Goal: Task Accomplishment & Management: Complete application form

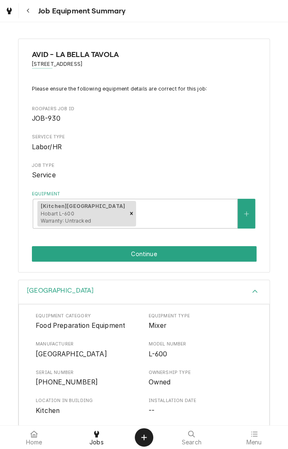
scroll to position [101, 0]
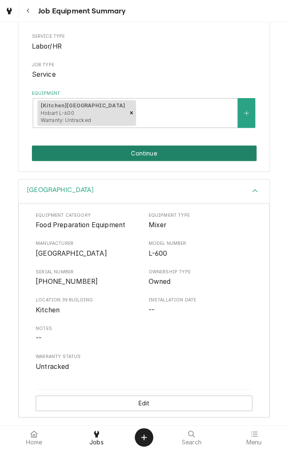
click at [187, 155] on button "Continue" at bounding box center [144, 153] width 224 height 16
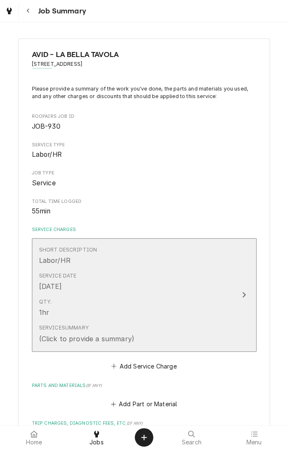
click at [243, 297] on icon "Update Line Item" at bounding box center [243, 294] width 4 height 7
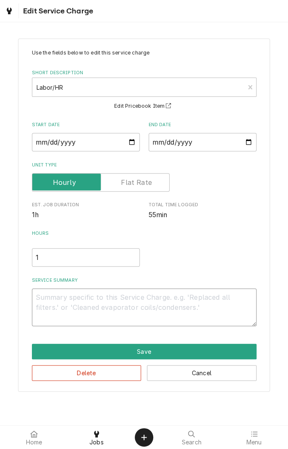
click at [137, 300] on textarea "Service Summary" at bounding box center [144, 307] width 224 height 38
type textarea "x"
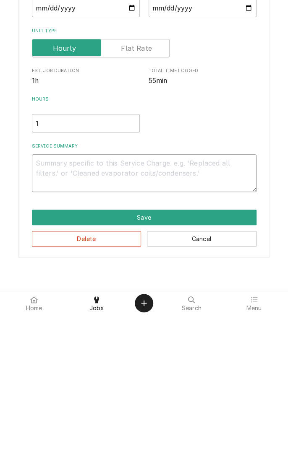
click at [94, 299] on textarea "Service Summary" at bounding box center [144, 307] width 224 height 38
type textarea "D"
type textarea "x"
type textarea "Di"
type textarea "x"
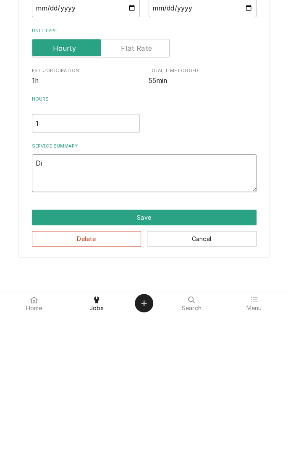
type textarea "Diagnosed"
type textarea "x"
type textarea "Diagnosed m"
type textarea "x"
type textarea "Diagnosed mi"
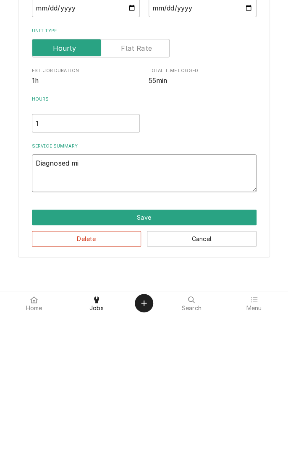
type textarea "x"
type textarea "Diagnosed mix"
type textarea "x"
type textarea "Diagnosed mixe"
type textarea "x"
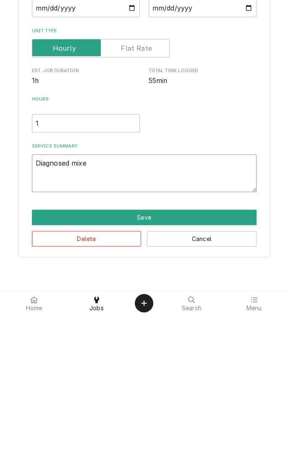
type textarea "Diagnosed mixer"
type textarea "x"
type textarea "Diagnosed mixer."
type textarea "x"
type textarea "Diagnosed mixer."
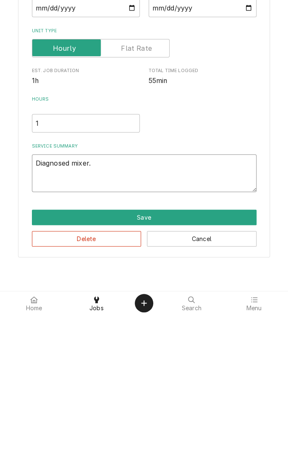
type textarea "x"
type textarea "Diagnosed mixer. U"
type textarea "x"
type textarea "Diagnosed mixer. Un"
type textarea "x"
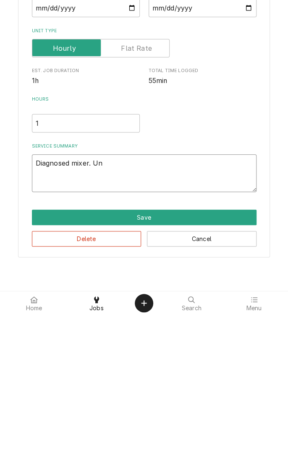
type textarea "Diagnosed mixer. Uni"
type textarea "x"
type textarea "Diagnosed mixer. Unit"
type textarea "x"
type textarea "Diagnosed mixer. Unit"
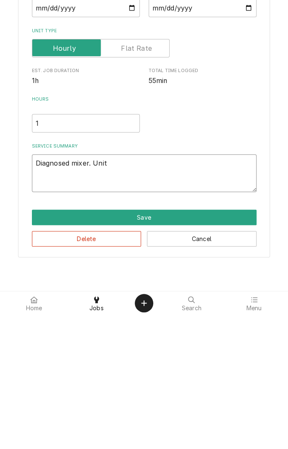
type textarea "x"
type textarea "Diagnosed mixer. Unit h"
type textarea "x"
type textarea "Diagnosed mixer. Unit ha"
type textarea "x"
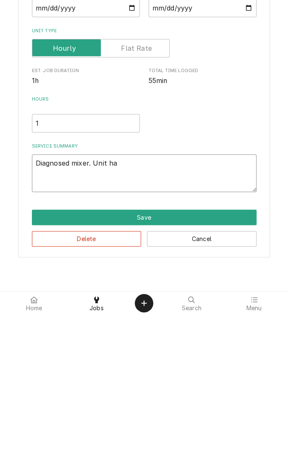
type textarea "Diagnosed mixer. Unit has"
type textarea "x"
type textarea "Diagnosed mixer. Unit has"
type textarea "x"
type textarea "Diagnosed mixer. Unit has f"
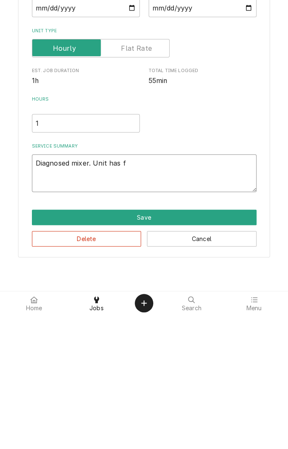
type textarea "x"
type textarea "Diagnosed mixer. Unit has fa"
type textarea "x"
type textarea "Diagnosed mixer. Unit has fai"
type textarea "x"
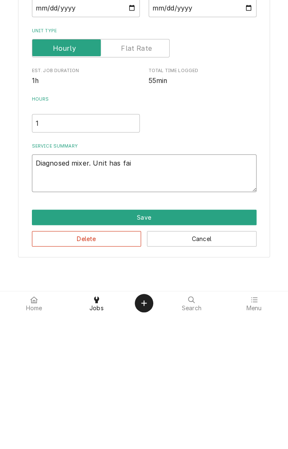
type textarea "Diagnosed mixer. Unit has fail"
type textarea "x"
type textarea "Diagnosed mixer. Unit has [PERSON_NAME]"
type textarea "x"
type textarea "Diagnosed mixer. Unit has failed"
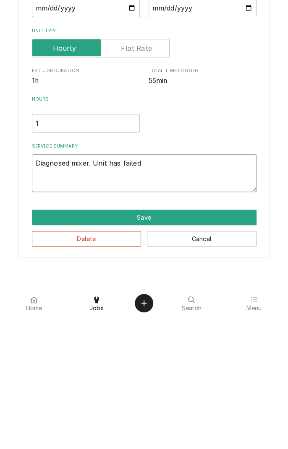
type textarea "x"
type textarea "Diagnosed mixer. Unit has failed"
type textarea "x"
type textarea "Diagnosed mixer. Unit has failed l"
type textarea "x"
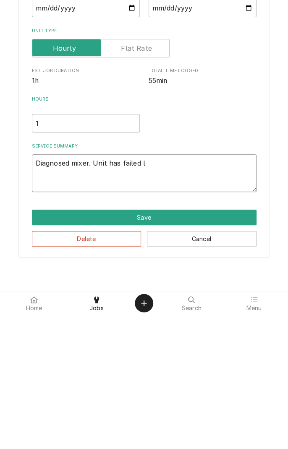
type textarea "Diagnosed mixer. Unit has failed li"
type textarea "x"
type textarea "Diagnosed mixer. Unit has failed lif"
type textarea "x"
type textarea "Diagnosed mixer. Unit has failed lift"
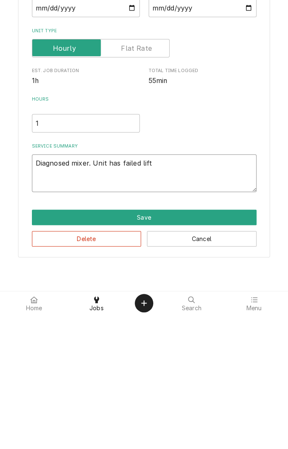
type textarea "x"
type textarea "Diagnosed mixer. Unit has failed lift"
type textarea "x"
type textarea "Diagnosed mixer. Unit has failed lift i"
type textarea "x"
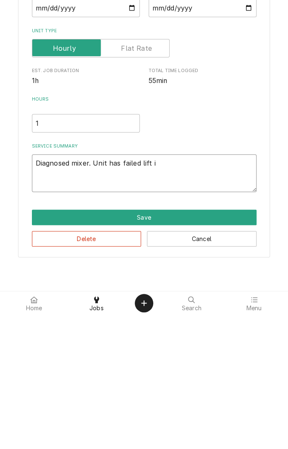
type textarea "Diagnosed mixer. Unit has failed lift in"
type textarea "x"
type textarea "Diagnosed mixer. Unit has failed lift int"
type textarea "x"
type textarea "Diagnosed mixer. Unit has failed lift inte"
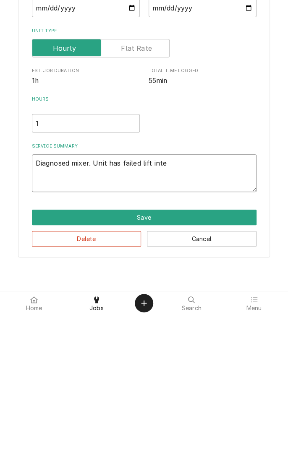
type textarea "x"
type textarea "Diagnosed mixer. Unit has failed lift inter"
type textarea "x"
type textarea "Diagnosed mixer. Unit has failed lift interl"
type textarea "x"
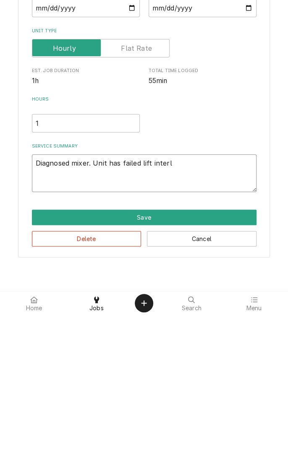
type textarea "Diagnosed mixer. Unit has failed lift interlo"
type textarea "x"
type textarea "Diagnosed mixer. Unit has failed lift interloc"
type textarea "x"
type textarea "Diagnosed mixer. Unit has failed lift interlock"
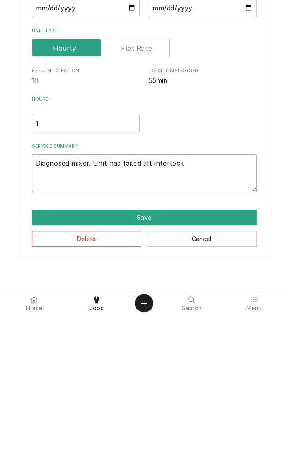
type textarea "x"
type textarea "Diagnosed mixer. Unit has failed lift interlock."
type textarea "x"
type textarea "Diagnosed mixer. Unit has failed lift interlock."
type textarea "x"
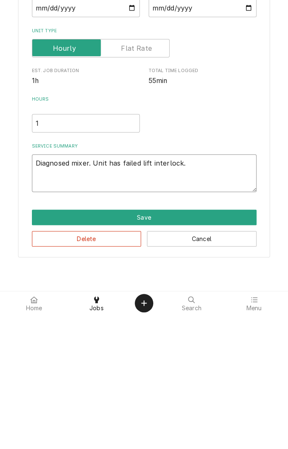
type textarea "Diagnosed mixer. Unit has failed lift interlock. W"
type textarea "x"
type textarea "Diagnosed mixer. Unit has failed lift interlock. Wi"
type textarea "x"
type textarea "Diagnosed mixer. Unit has failed lift interlock. Wil"
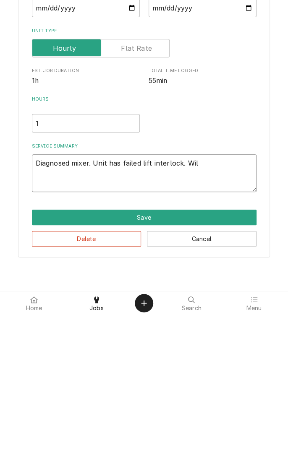
type textarea "x"
type textarea "Diagnosed mixer. Unit has failed lift interlock. Will"
type textarea "x"
type textarea "Diagnosed mixer. Unit has failed lift interlock. Will"
type textarea "x"
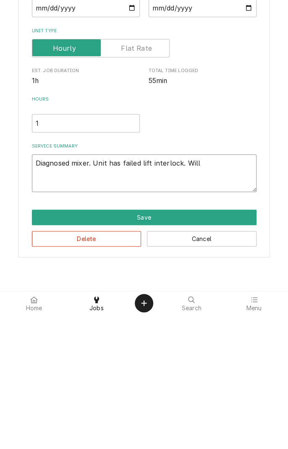
type textarea "Diagnosed mixer. Unit has failed lift interlock. Will o"
type textarea "x"
type textarea "Diagnosed mixer. Unit has failed lift interlock. Will or"
type textarea "x"
type textarea "Diagnosed mixer. Unit has failed lift interlock. Will ord"
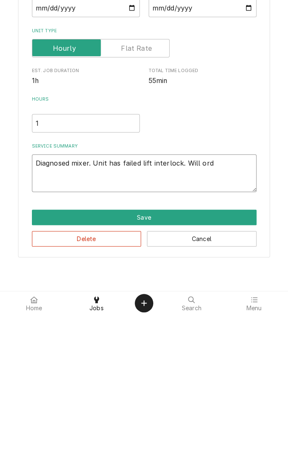
type textarea "x"
type textarea "Diagnosed mixer. Unit has failed lift interlock. Will orde"
type textarea "x"
type textarea "Diagnosed mixer. Unit has failed lift interlock. Will order"
type textarea "x"
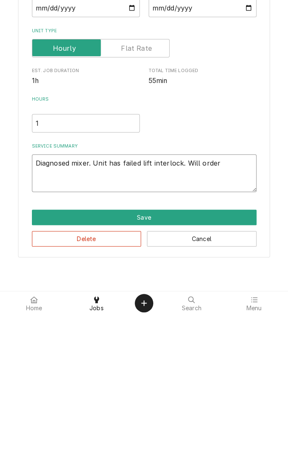
type textarea "Diagnosed mixer. Unit has failed lift interlock. Will order"
type textarea "x"
type textarea "Diagnosed mixer. Unit has failed lift interlock. Will order a"
type textarea "x"
type textarea "Diagnosed mixer. Unit has failed lift interlock. Will order an"
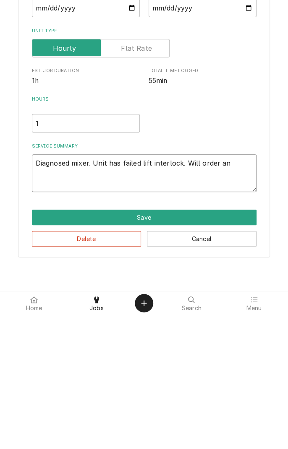
type textarea "x"
type textarea "Diagnosed mixer. Unit has failed lift interlock. Will order and"
type textarea "x"
type textarea "Diagnosed mixer. Unit has failed lift interlock. Will order and"
type textarea "x"
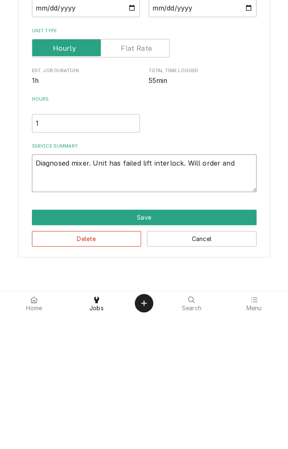
type textarea "Diagnosed mixer. Unit has failed lift interlock. Will order and r"
type textarea "x"
type textarea "Diagnosed mixer. Unit has failed lift interlock. Will order and re"
type textarea "x"
type textarea "Diagnosed mixer. Unit has failed lift interlock. Will order and rep"
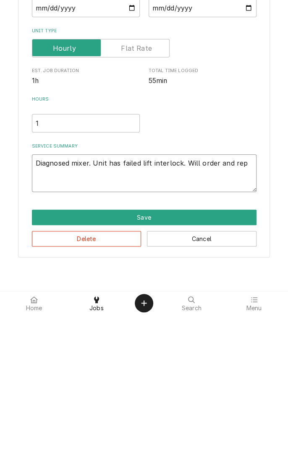
type textarea "x"
type textarea "Diagnosed mixer. Unit has failed lift interlock. Will order and repl"
type textarea "x"
type textarea "Diagnosed mixer. Unit has failed lift interlock. Will order and repla"
type textarea "x"
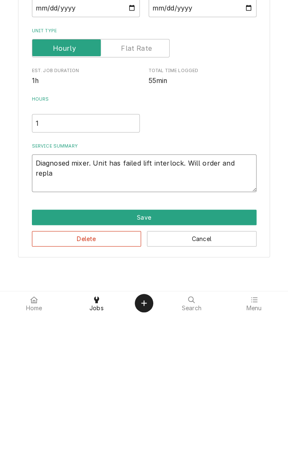
type textarea "Diagnosed mixer. Unit has failed lift interlock. Will order and replac"
type textarea "x"
type textarea "Diagnosed mixer. Unit has failed lift interlock. Will order and replace"
type textarea "x"
type textarea "Diagnosed mixer. Unit has failed lift interlock. Will order and replace."
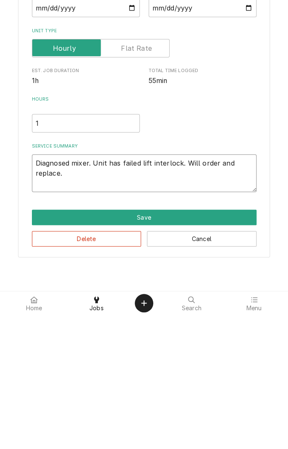
type textarea "x"
type textarea "Diagnosed mixer. Unit has failed lift interlock. Will order and replace."
type textarea "x"
type textarea "Diagnosed mixer. Unit has failed lift interlock. Will order and replace. A"
type textarea "x"
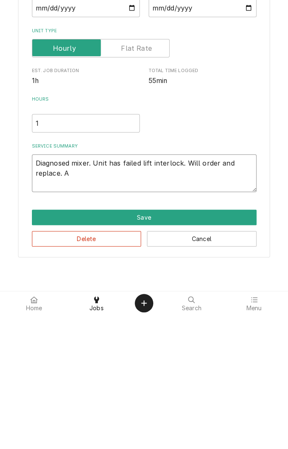
type textarea "Diagnosed mixer. Unit has failed lift interlock. Will order and replace. Al"
type textarea "x"
type textarea "Diagnosed mixer. Unit has failed lift interlock. Will order and replace. Als"
type textarea "x"
type textarea "Diagnosed mixer. Unit has failed lift interlock. Will order and replace. Also"
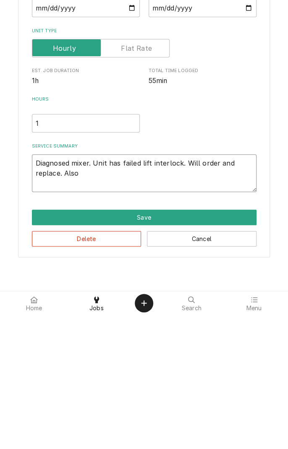
type textarea "x"
type textarea "Diagnosed mixer. Unit has failed lift interlock. Will order and replace. Also"
type textarea "x"
type textarea "Diagnosed mixer. Unit has failed lift interlock. Will order and replace. Also w"
type textarea "x"
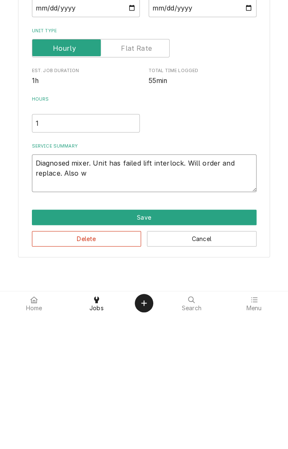
type textarea "Diagnosed mixer. Unit has failed lift interlock. Will order and replace. Also wi"
type textarea "x"
type textarea "Diagnosed mixer. Unit has failed lift interlock. Will order and replace. Also w…"
type textarea "x"
type textarea "Diagnosed mixer. Unit has failed lift interlock. Will order and replace. Also w…"
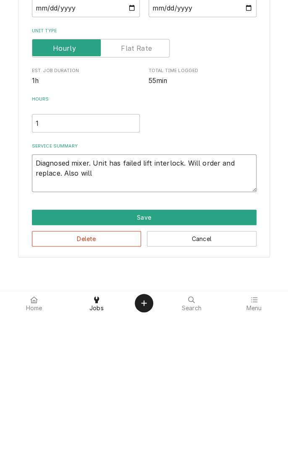
type textarea "x"
type textarea "Diagnosed mixer. Unit has failed lift interlock. Will order and replace. Also w…"
type textarea "x"
type textarea "Diagnosed mixer. Unit has failed lift interlock. Will order and replace. Also w…"
type textarea "x"
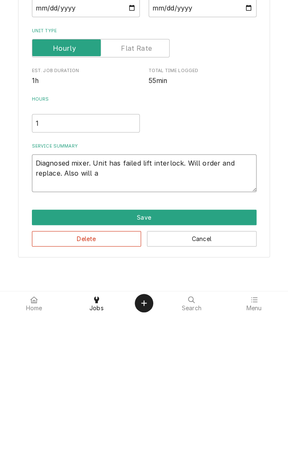
type textarea "Diagnosed mixer. Unit has failed lift interlock. Will order and replace. Also w…"
type textarea "x"
type textarea "Diagnosed mixer. Unit has failed lift interlock. Will order and replace. Also w…"
type textarea "x"
type textarea "Diagnosed mixer. Unit has failed lift interlock. Will order and replace. Also w…"
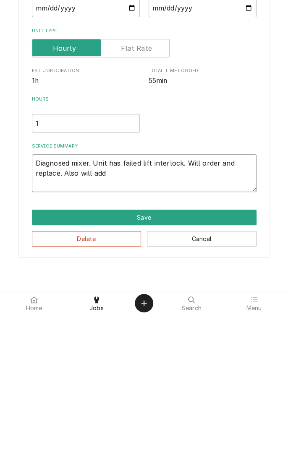
type textarea "x"
type textarea "Diagnosed mixer. Unit has failed lift interlock. Will order and replace. Also w…"
type textarea "x"
type textarea "Diagnosed mixer. Unit has failed lift interlock. Will order and replace. Also w…"
type textarea "x"
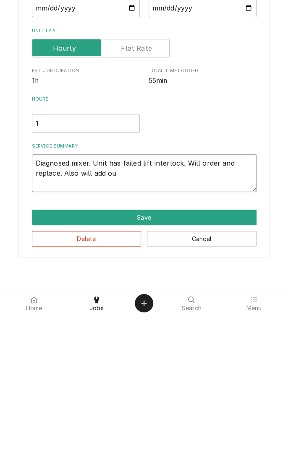
type textarea "Diagnosed mixer. Unit has failed lift interlock. Will order and replace. Also w…"
type textarea "x"
type textarea "Diagnosed mixer. Unit has failed lift interlock. Will order and replace. Also w…"
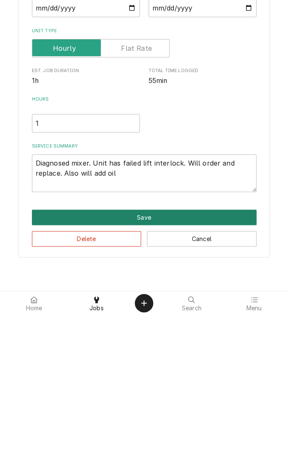
click at [148, 354] on button "Save" at bounding box center [144, 352] width 224 height 16
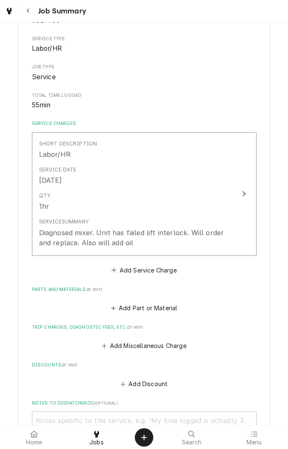
scroll to position [107, 0]
click at [143, 342] on button "Add Miscellaneous Charge" at bounding box center [143, 345] width 87 height 12
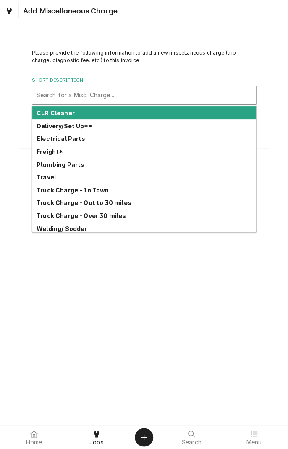
click at [50, 181] on div "Travel" at bounding box center [143, 177] width 223 height 13
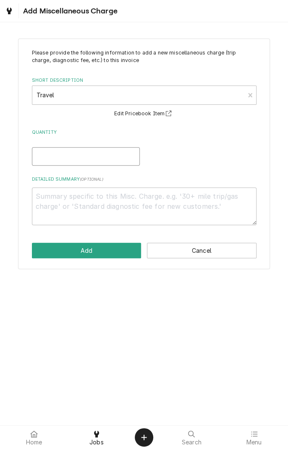
click at [81, 156] on input "Quantity" at bounding box center [86, 156] width 108 height 18
type textarea "x"
type input "1"
type textarea "x"
type input "1"
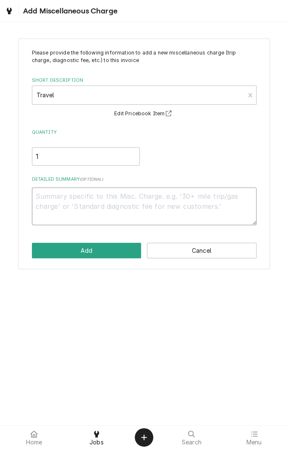
click at [101, 200] on textarea "Detailed Summary ( optional )" at bounding box center [144, 206] width 224 height 38
type textarea "x"
type textarea "0"
type textarea "x"
type textarea "09"
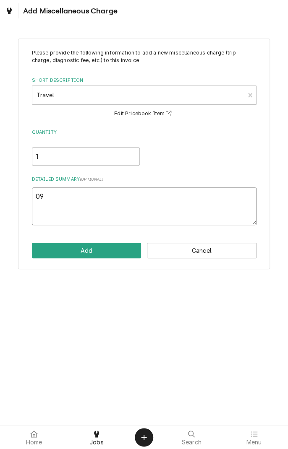
type textarea "x"
type textarea "09/"
type textarea "x"
type textarea "09/2"
type textarea "x"
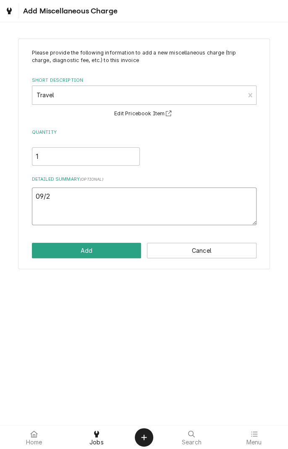
type textarea "09/23"
type textarea "x"
type textarea "09/23/"
type textarea "x"
type textarea "09/23/2"
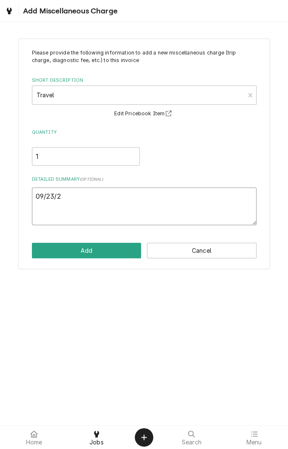
type textarea "x"
type textarea "09/23/25"
type textarea "x"
type textarea "09/23/25"
type textarea "x"
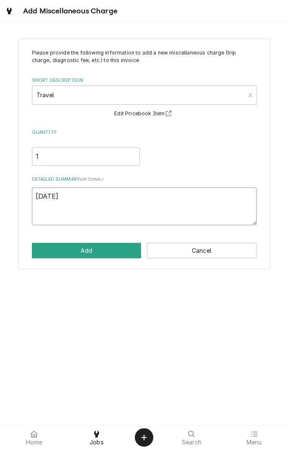
type textarea "09/23/25 t"
type textarea "x"
type textarea "09/23/25 tr"
type textarea "x"
type textarea "09/23/25 tra"
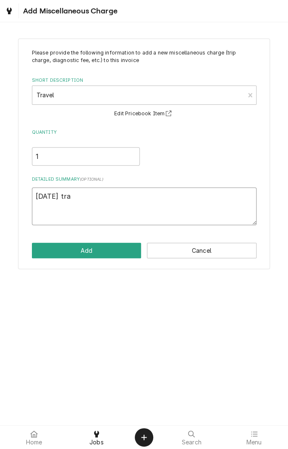
type textarea "x"
type textarea "09/23/25 trav"
type textarea "x"
type textarea "09/23/25 trave"
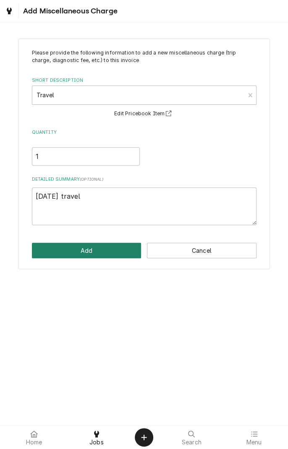
click at [103, 250] on button "Add" at bounding box center [86, 251] width 109 height 16
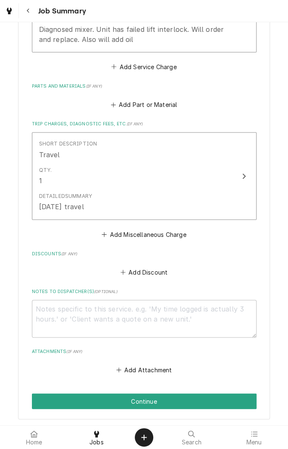
scroll to position [310, 0]
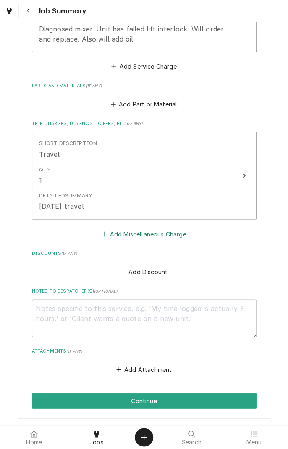
click at [160, 234] on button "Add Miscellaneous Charge" at bounding box center [143, 234] width 87 height 12
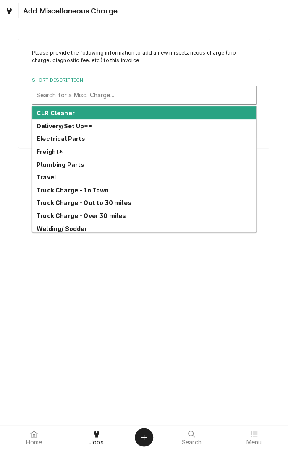
click at [123, 204] on strong "Truck Charge - Out to 30 miles" at bounding box center [83, 202] width 95 height 7
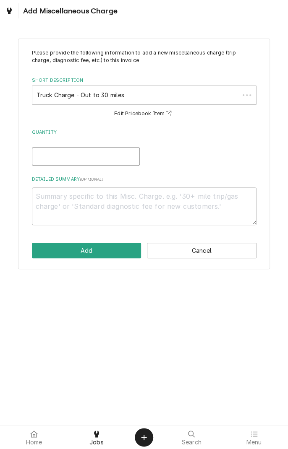
click at [111, 159] on input "Quantity" at bounding box center [86, 156] width 108 height 18
click at [159, 198] on textarea "Detailed Summary ( optional )" at bounding box center [144, 206] width 224 height 38
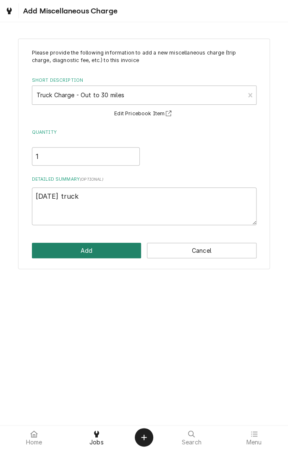
click at [101, 252] on button "Add" at bounding box center [86, 251] width 109 height 16
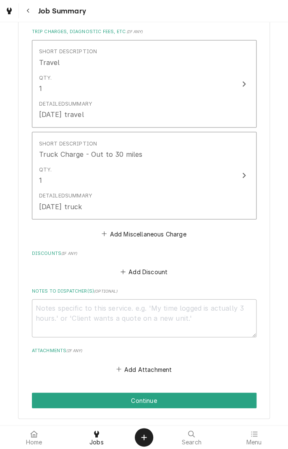
scroll to position [481, 0]
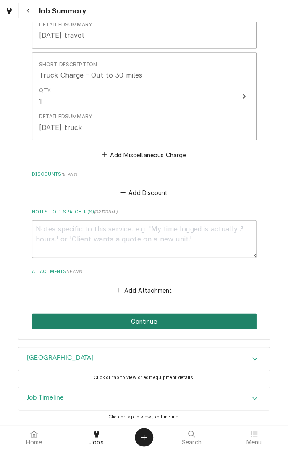
click at [160, 321] on button "Continue" at bounding box center [144, 321] width 224 height 16
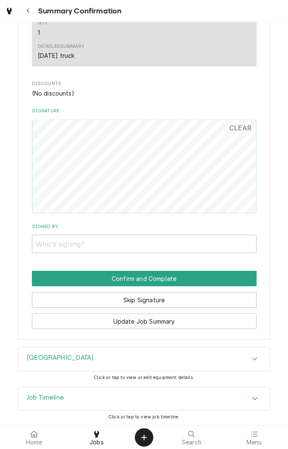
scroll to position [456, 0]
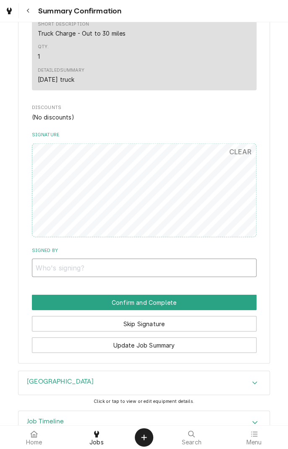
click at [54, 266] on input "Signed By" at bounding box center [144, 267] width 224 height 18
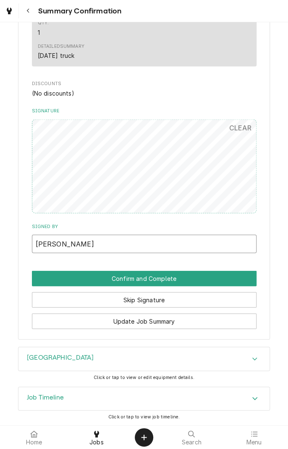
type input "Arben"
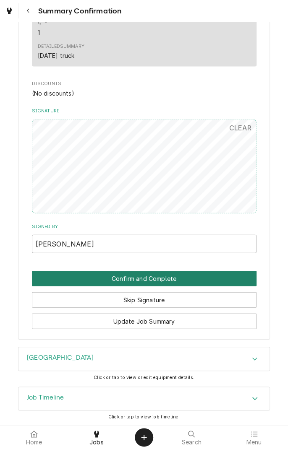
click at [169, 283] on button "Confirm and Complete" at bounding box center [144, 278] width 224 height 16
click at [195, 278] on button "Confirm and Complete" at bounding box center [144, 278] width 224 height 16
click at [210, 281] on button "Confirm and Complete" at bounding box center [144, 278] width 224 height 16
click at [163, 285] on button "Confirm and Complete" at bounding box center [144, 278] width 224 height 16
click at [157, 280] on button "Confirm and Complete" at bounding box center [144, 278] width 224 height 16
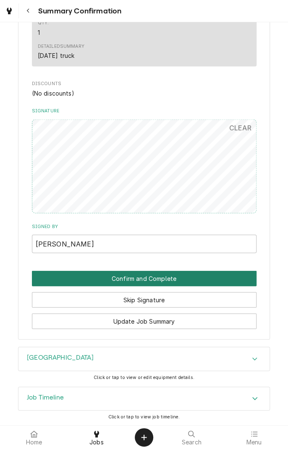
click at [208, 282] on button "Confirm and Complete" at bounding box center [144, 278] width 224 height 16
click at [81, 280] on button "Confirm and Complete" at bounding box center [144, 278] width 224 height 16
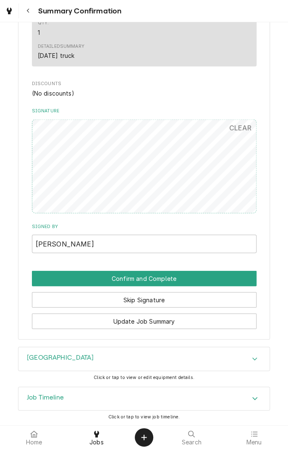
click at [102, 437] on div "Jobs" at bounding box center [96, 437] width 58 height 17
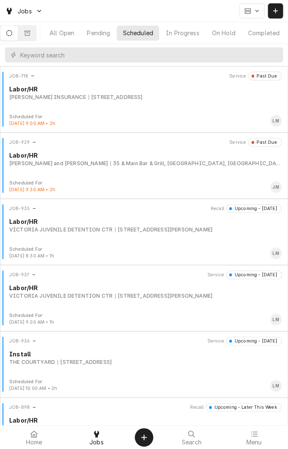
scroll to position [0, 8]
click at [259, 35] on div "Completed" at bounding box center [260, 33] width 31 height 9
